Goal: Transaction & Acquisition: Purchase product/service

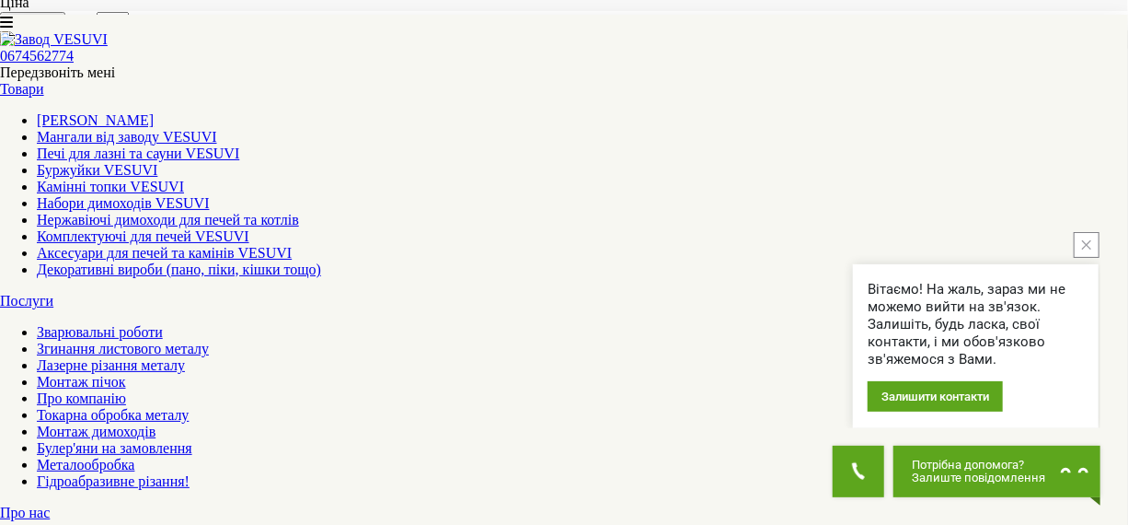
scroll to position [1225, 0]
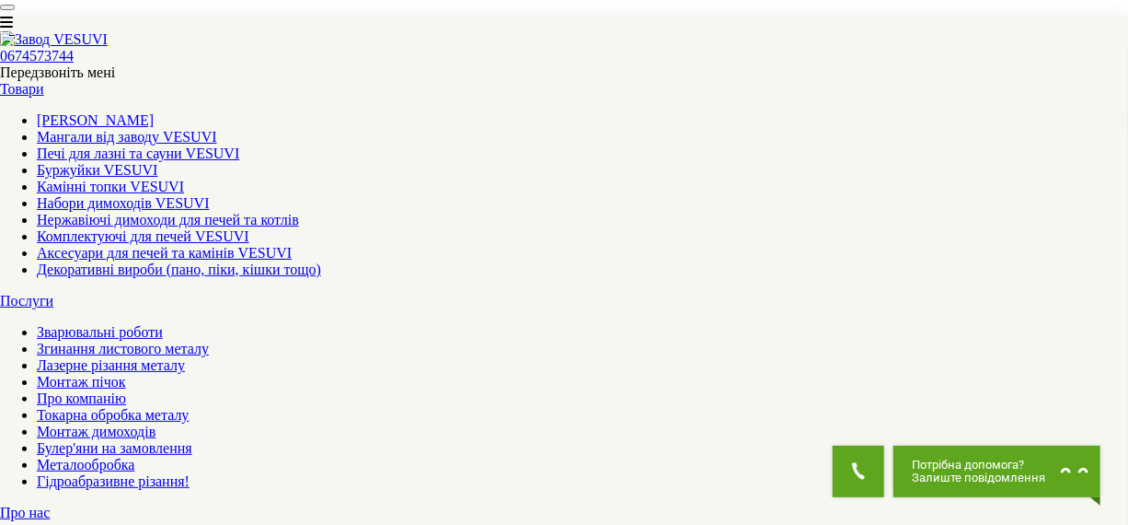
scroll to position [1171, 0]
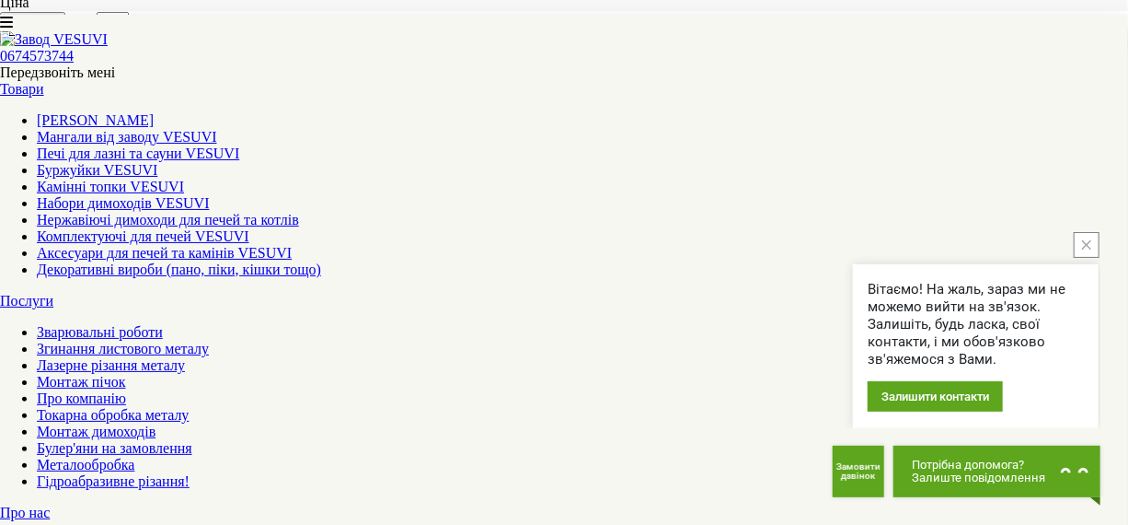
click at [1086, 244] on icon "close button" at bounding box center [1086, 244] width 9 height 9
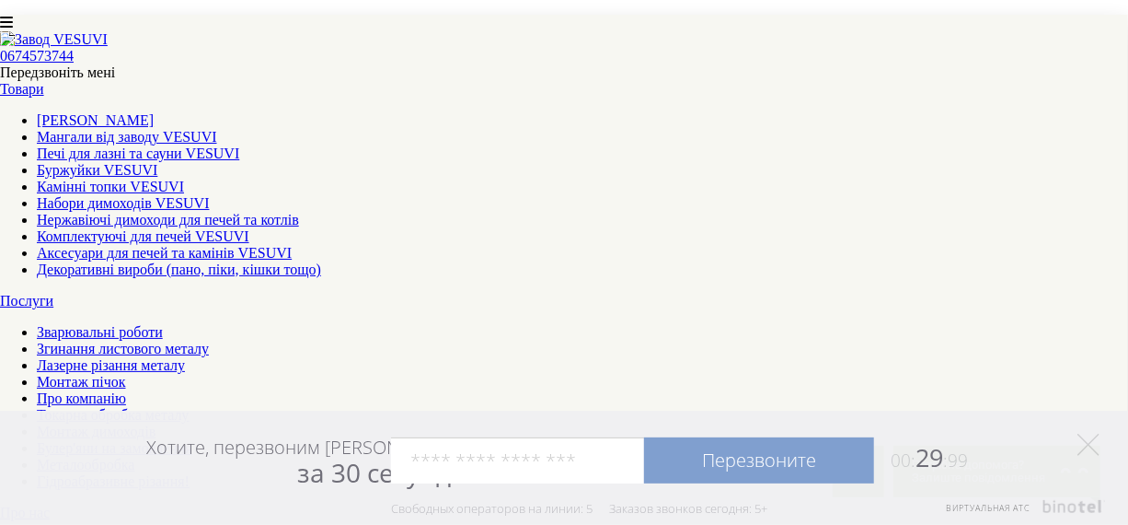
scroll to position [2007, 0]
